Goal: Task Accomplishment & Management: Manage account settings

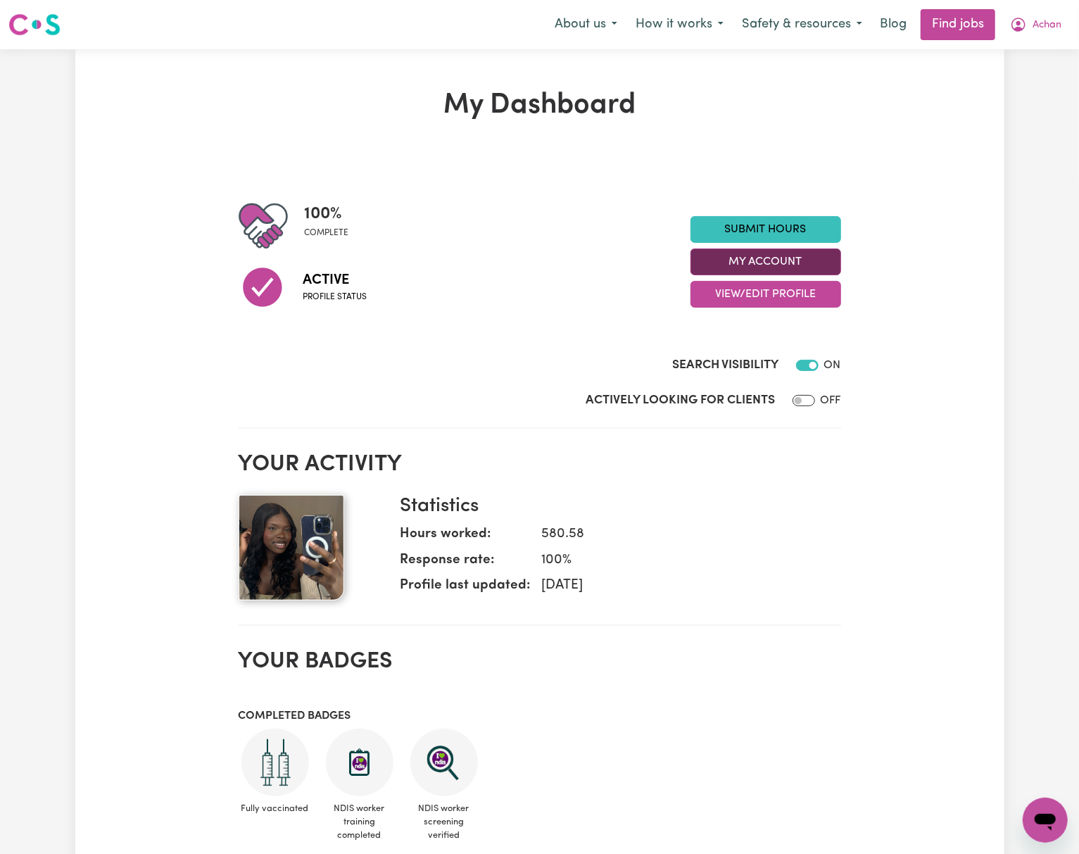
click at [795, 254] on button "My Account" at bounding box center [766, 262] width 151 height 27
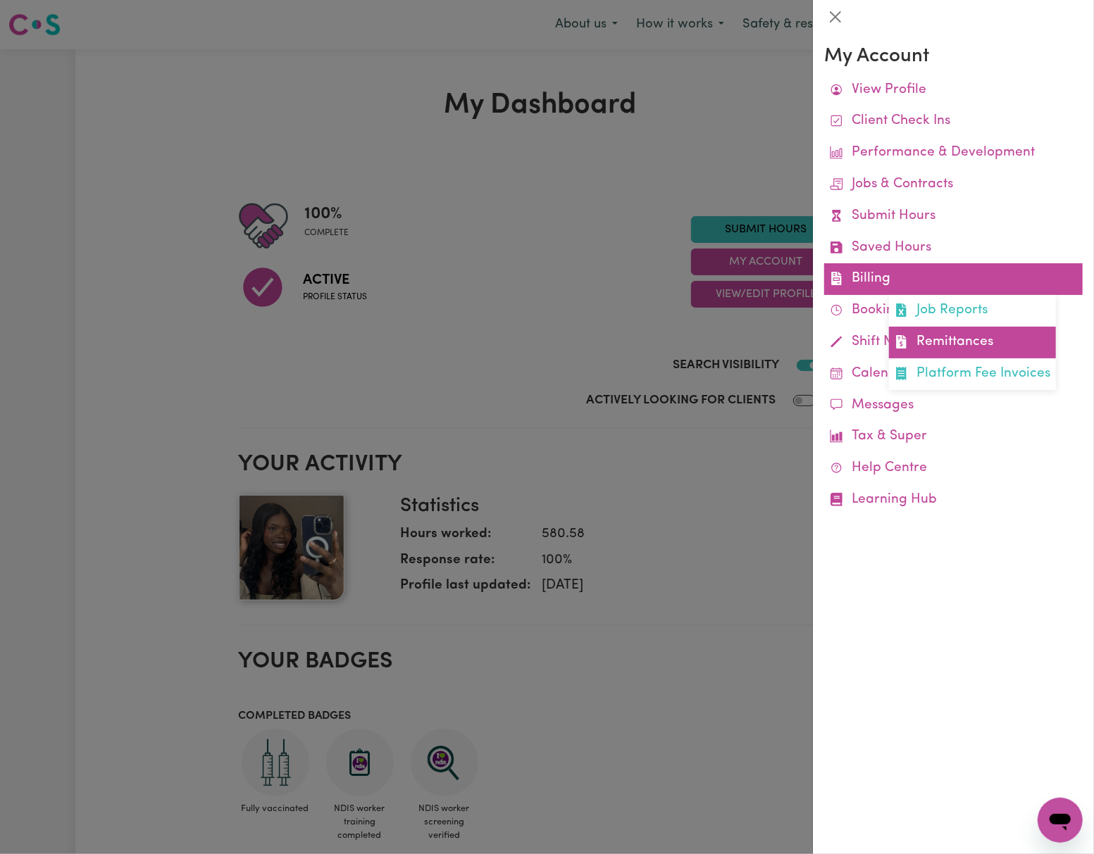
click at [950, 338] on link "Remittances" at bounding box center [972, 343] width 167 height 32
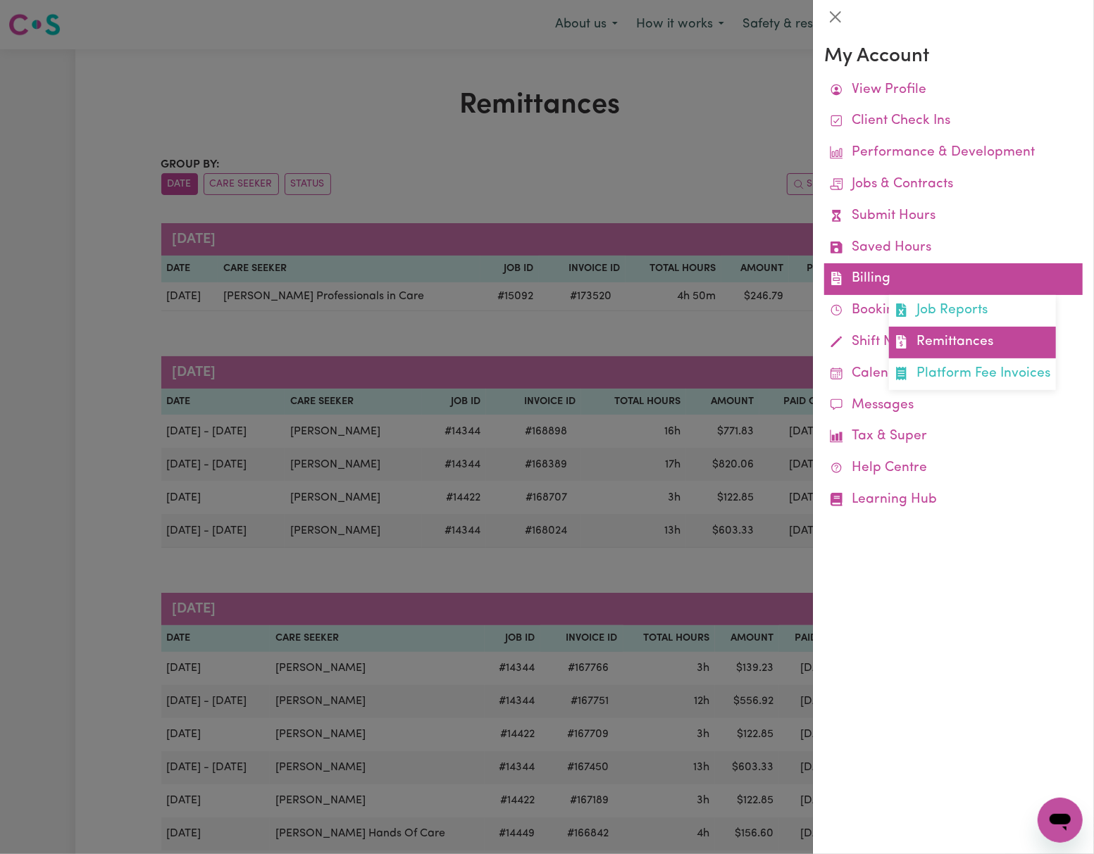
click at [973, 331] on link "Remittances" at bounding box center [972, 343] width 167 height 32
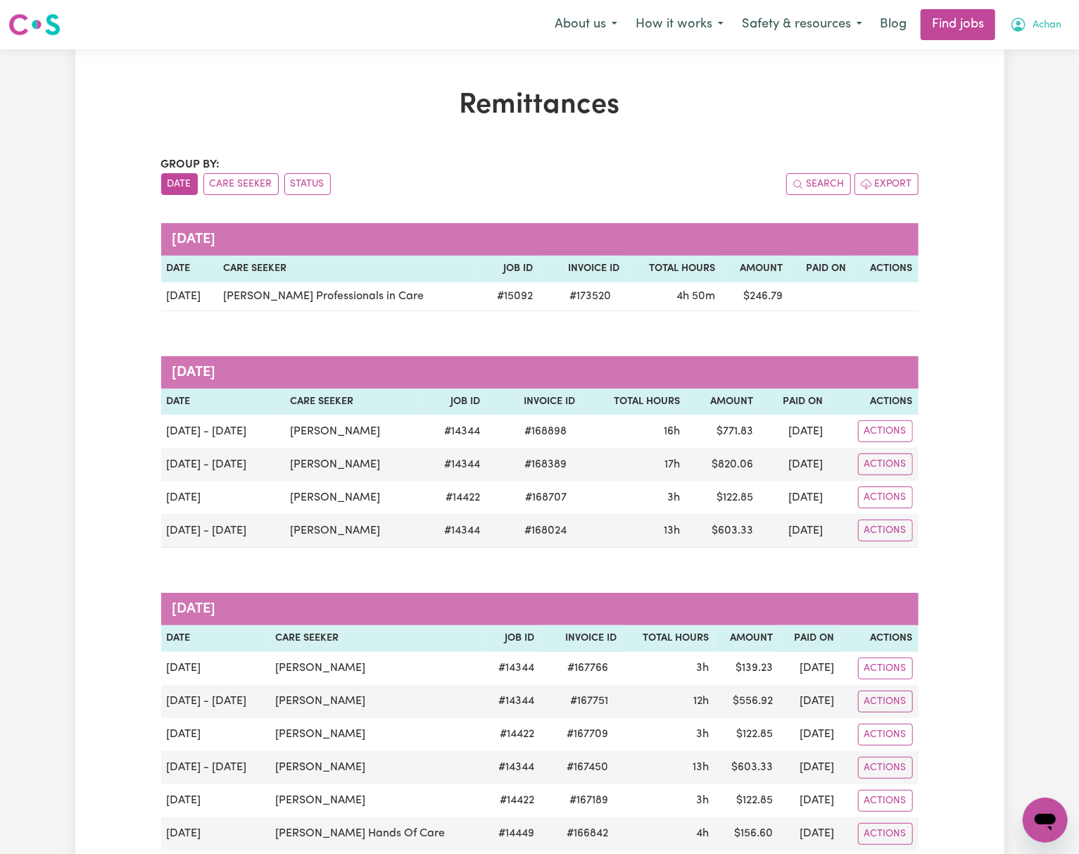
click at [1046, 24] on span "Achan" at bounding box center [1047, 25] width 29 height 15
click at [1032, 103] on link "Logout" at bounding box center [1014, 107] width 111 height 27
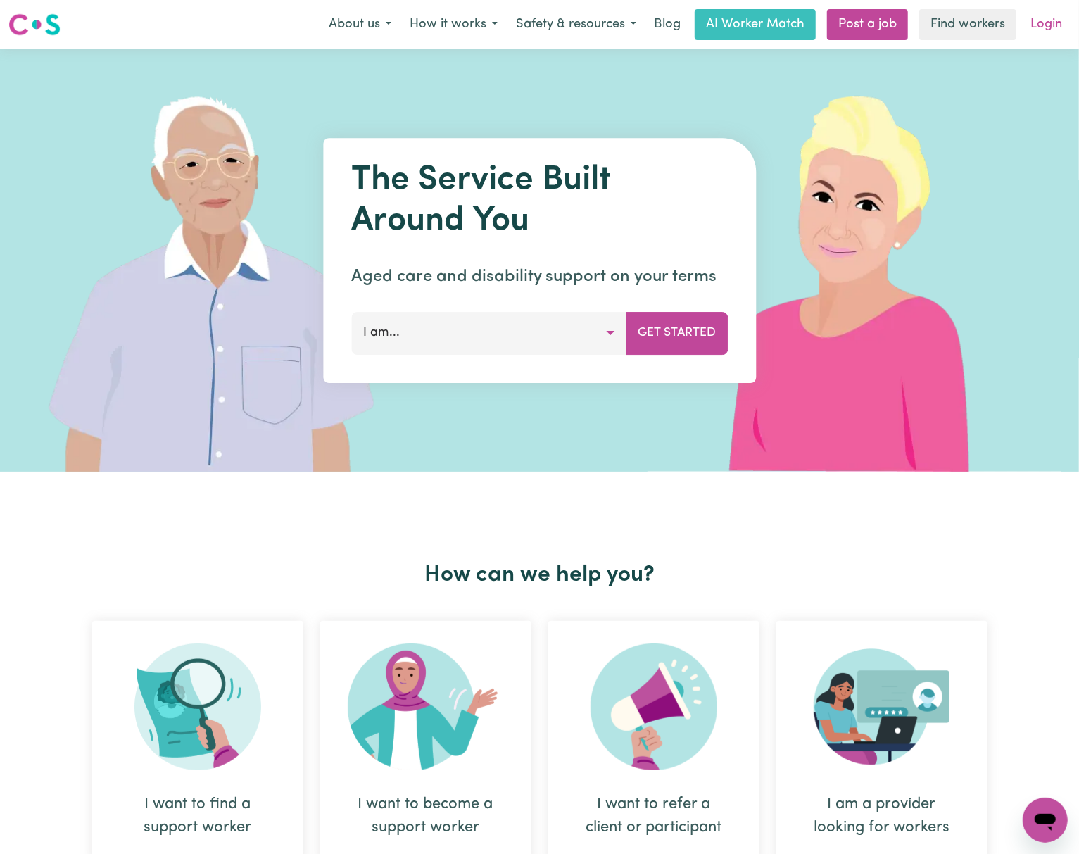
click at [1052, 24] on link "Login" at bounding box center [1046, 24] width 49 height 31
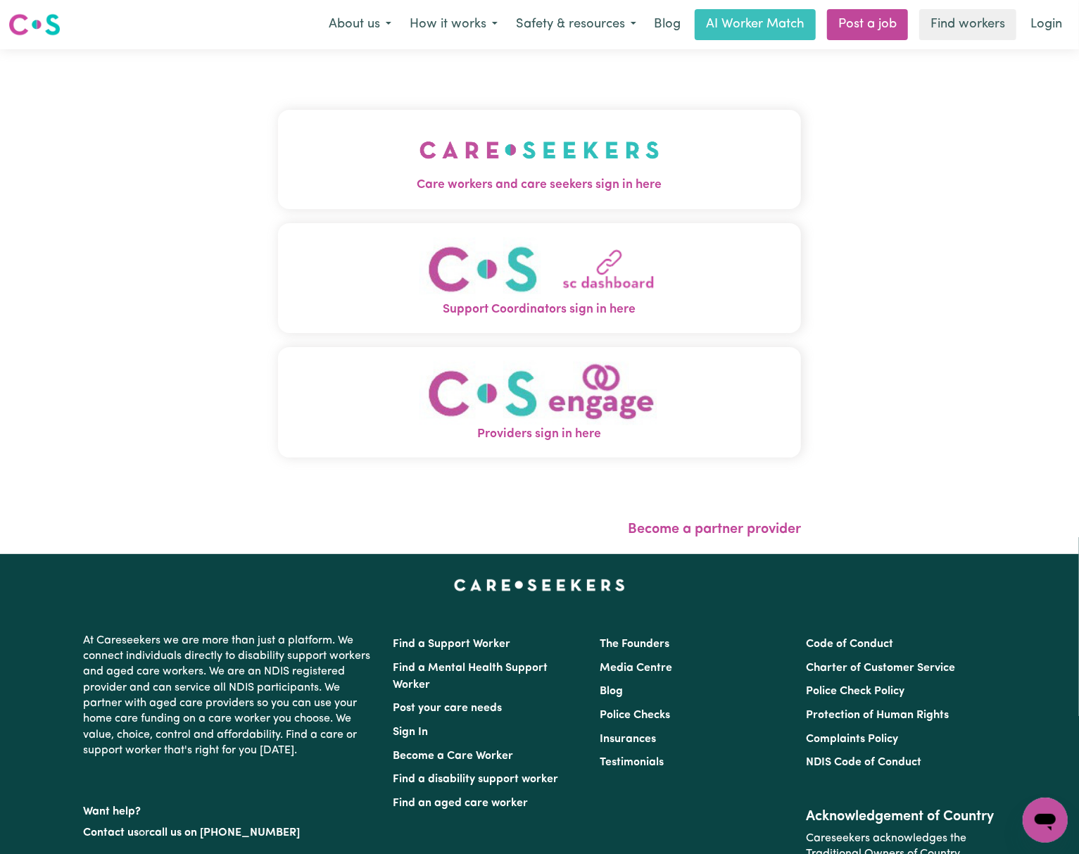
click at [555, 169] on img "Care workers and care seekers sign in here" at bounding box center [540, 150] width 240 height 52
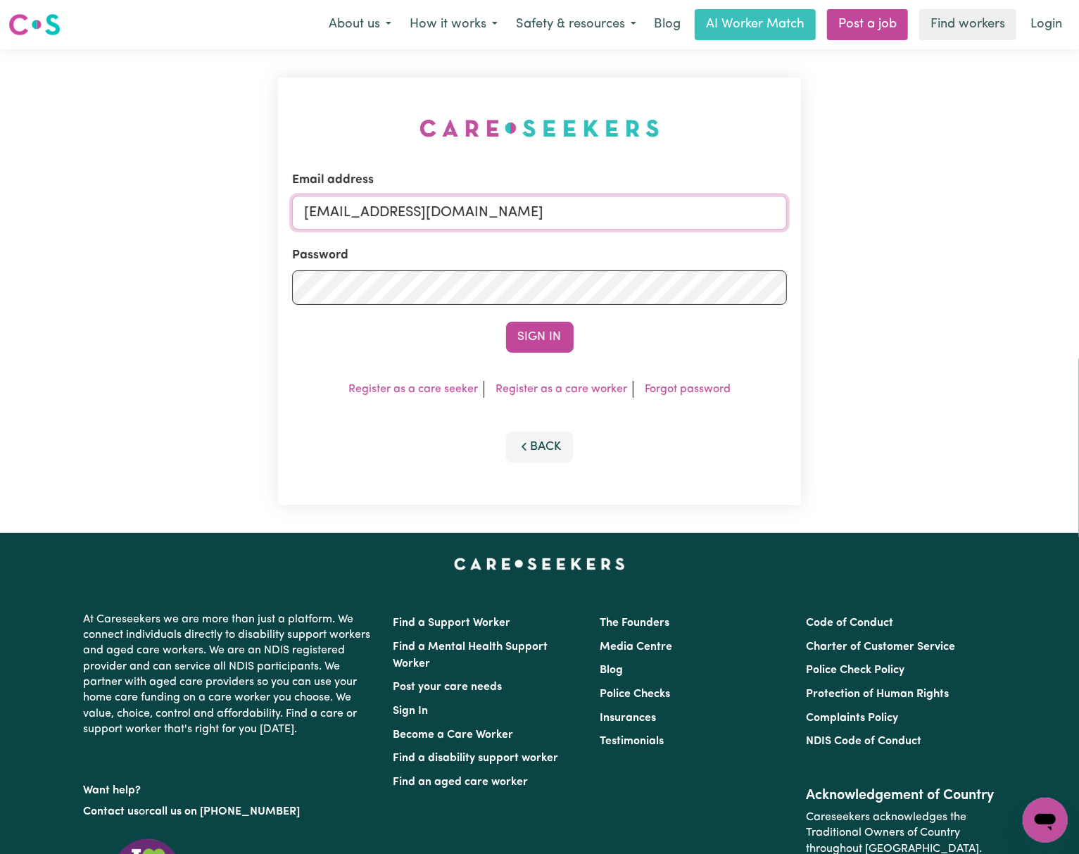
drag, startPoint x: 372, startPoint y: 217, endPoint x: 384, endPoint y: 227, distance: 16.1
click at [372, 217] on input "[EMAIL_ADDRESS][DOMAIN_NAME]" at bounding box center [539, 213] width 495 height 34
drag, startPoint x: 378, startPoint y: 209, endPoint x: 860, endPoint y: 215, distance: 481.7
click at [860, 215] on div "Email address [EMAIL_ADDRESS][DOMAIN_NAME] Password Sign In Register as a care …" at bounding box center [539, 291] width 1079 height 484
type input "[EMAIL_ADDRESS][PERSON_NAME][DOMAIN_NAME]"
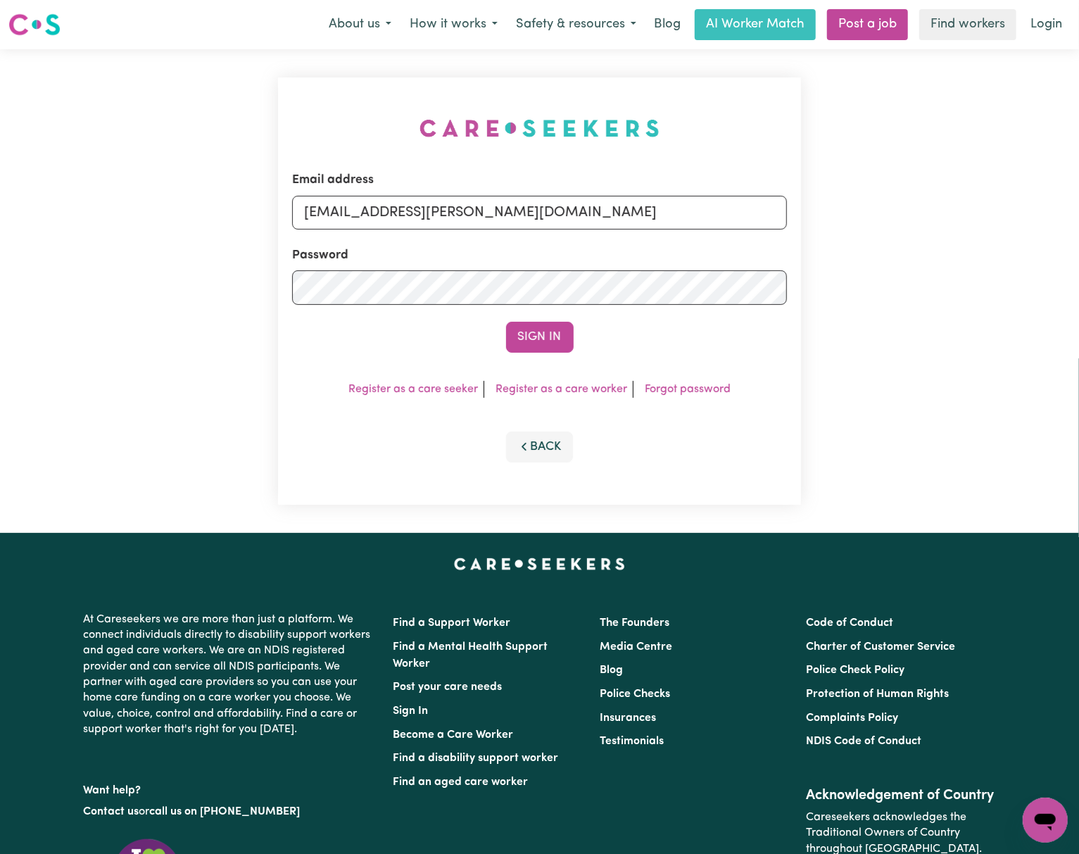
click at [506, 322] on button "Sign In" at bounding box center [540, 337] width 68 height 31
